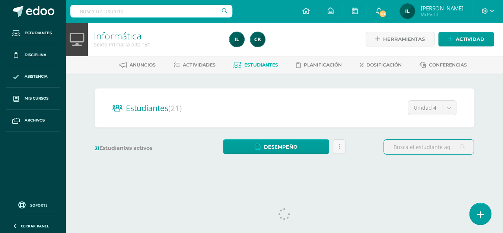
click at [490, 216] on link at bounding box center [479, 214] width 21 height 22
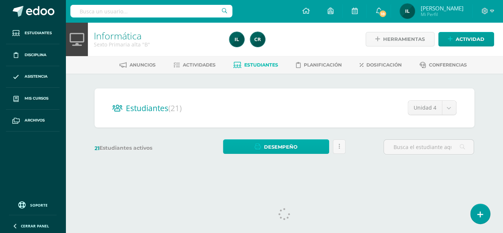
click at [484, 177] on html "Estudiantes Disciplina Asistencia Mis cursos Archivos Soporte Centro de ayuda Ú…" at bounding box center [251, 88] width 503 height 177
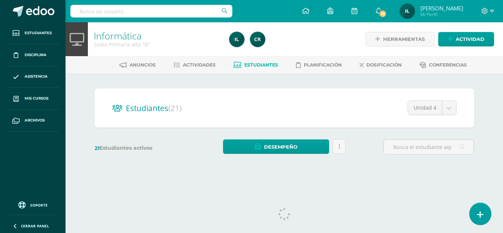
click at [480, 216] on icon at bounding box center [480, 215] width 7 height 9
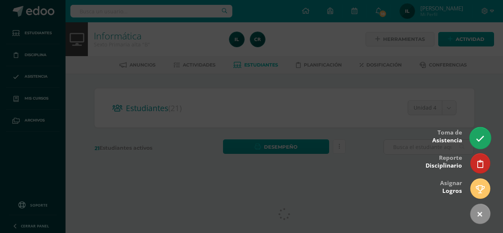
click at [480, 136] on icon at bounding box center [480, 139] width 9 height 9
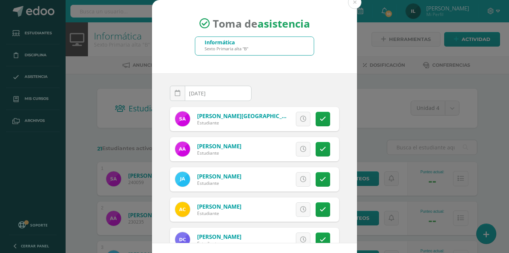
scroll to position [31, 0]
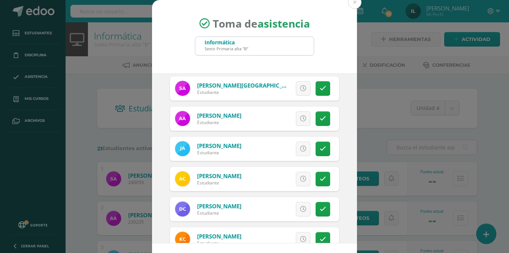
click at [350, 233] on div "2025-08-11 August, 2025 Mo Tu We Th Fr Sa Su 28 29 30 31 1 2 3 4 5 6 7 8 9 10 1…" at bounding box center [254, 158] width 205 height 170
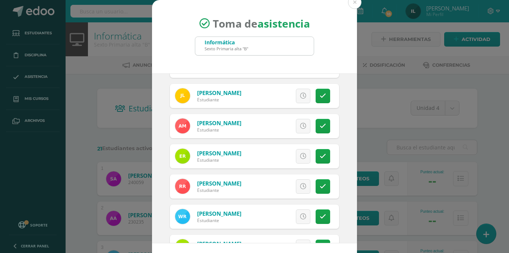
scroll to position [403, 0]
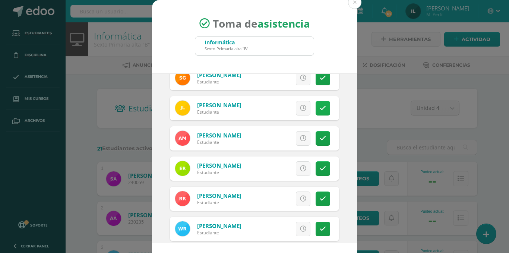
click at [319, 109] on icon at bounding box center [322, 108] width 6 height 6
click at [321, 108] on icon at bounding box center [323, 108] width 4 height 6
click at [243, 133] on link "Excusa" at bounding box center [267, 138] width 48 height 15
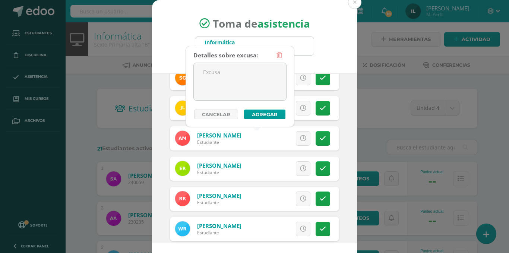
click at [243, 139] on link "Excusa" at bounding box center [267, 138] width 48 height 15
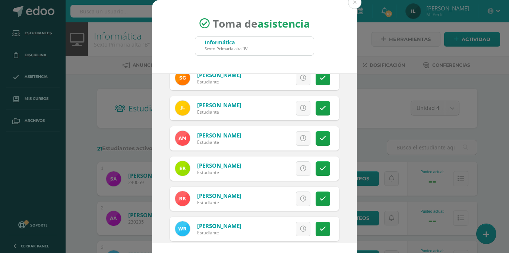
click at [340, 147] on div "2025-08-11 August, 2025 Mo Tu We Th Fr Sa Su 28 29 30 31 1 2 3 4 5 6 7 8 9 10 1…" at bounding box center [254, 158] width 205 height 170
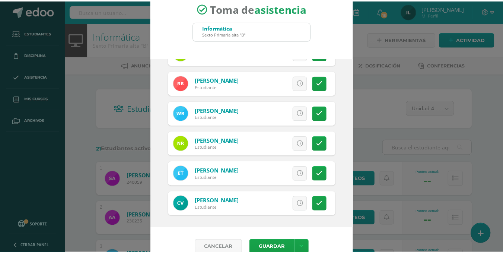
scroll to position [29, 0]
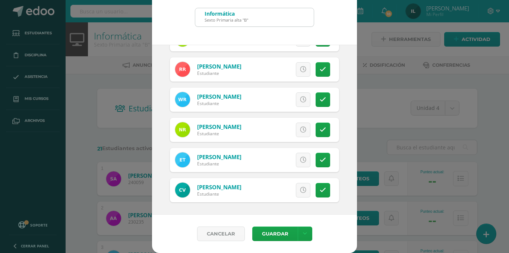
click at [243, 184] on link "Excusa" at bounding box center [267, 190] width 48 height 15
click at [40, 93] on div "Toma de asistencia Informática Sexto Primaria alta "B" 2025-08-11 August, 2025 …" at bounding box center [254, 111] width 503 height 281
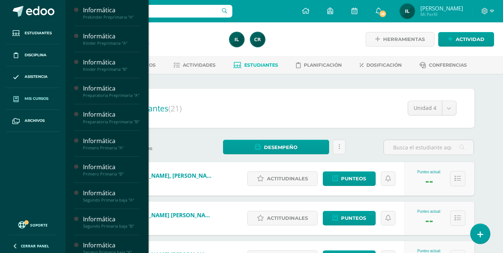
click at [38, 99] on span "Mis cursos" at bounding box center [37, 99] width 24 height 6
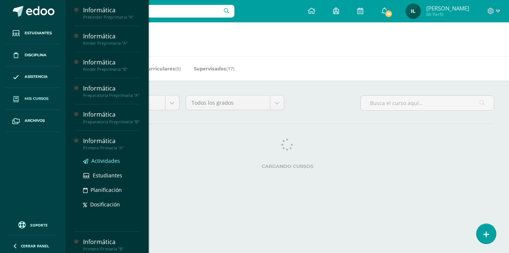
click at [96, 164] on span "Actividades" at bounding box center [105, 160] width 29 height 7
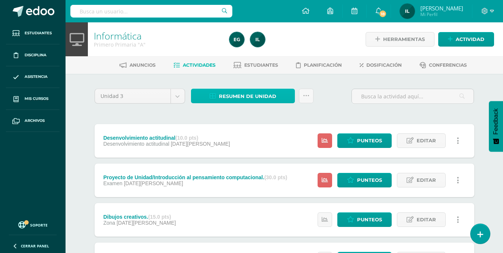
click at [246, 92] on span "Resumen de unidad" at bounding box center [247, 96] width 57 height 14
click at [178, 120] on div "Unidad 3 Unidad 1 Unidad 2 Unidad 3 Unidad 4 Resumen de unidad Subir actividade…" at bounding box center [285, 239] width 386 height 301
click at [189, 64] on span "Actividades" at bounding box center [199, 65] width 33 height 6
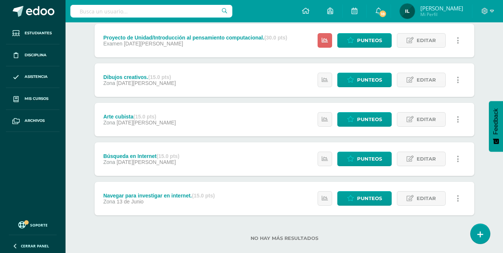
scroll to position [152, 0]
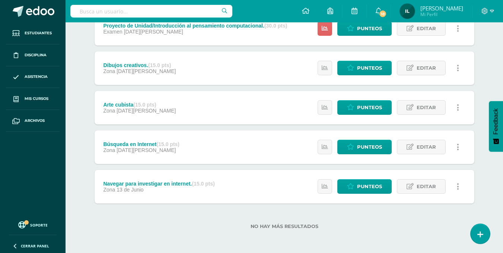
click at [255, 197] on div "Navegar para investigar en internet. (15.0 pts) Zona 13 de Junio Estatus de Act…" at bounding box center [285, 187] width 380 height 34
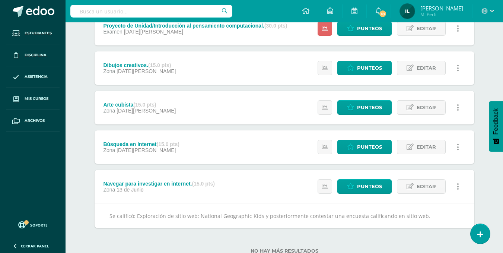
click at [252, 187] on div "Navegar para investigar en internet. (15.0 pts) Zona 13 de Junio Estatus de Act…" at bounding box center [285, 187] width 380 height 34
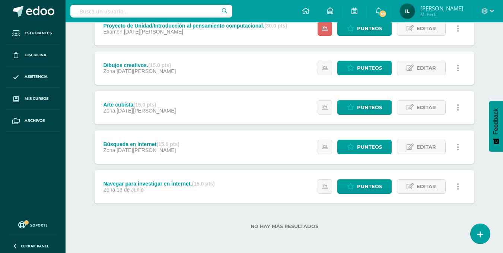
click at [207, 146] on div "Búsqueda en Internet (15.0 pts) Zona 04 de Julio Estatus de Actividad: 0 Estudi…" at bounding box center [285, 147] width 380 height 34
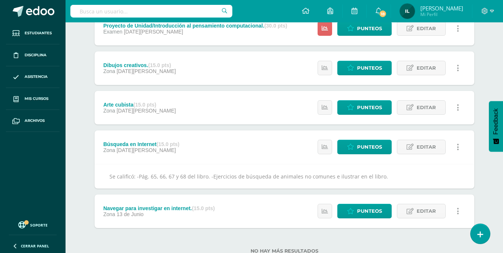
click at [210, 115] on div "Arte cubista (15.0 pts) Zona 24 de Julio Estatus de Actividad: 0 Estudiantes si…" at bounding box center [285, 108] width 380 height 34
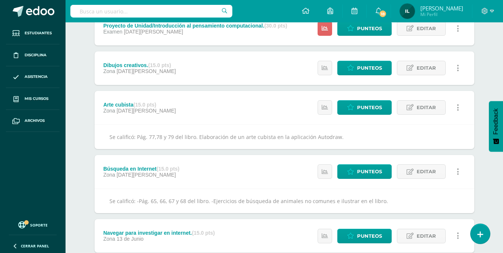
click at [202, 58] on div "Dibujos creativos. (15.0 pts) Zona 24 de Julio Estatus de Actividad: 0 Estudian…" at bounding box center [285, 68] width 380 height 34
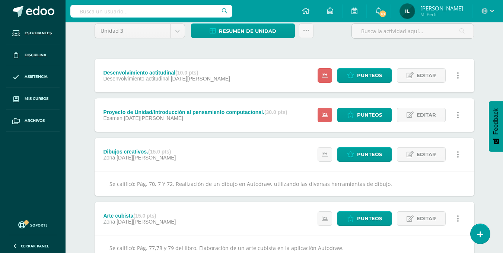
scroll to position [62, 0]
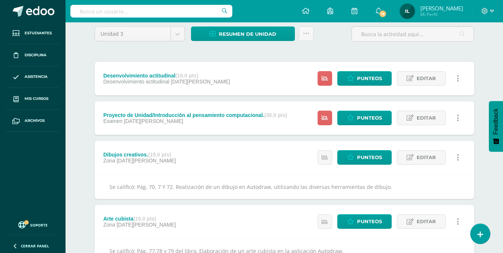
click at [202, 120] on div "Examen 01 de Agosto" at bounding box center [195, 121] width 184 height 6
